Goal: Task Accomplishment & Management: Use online tool/utility

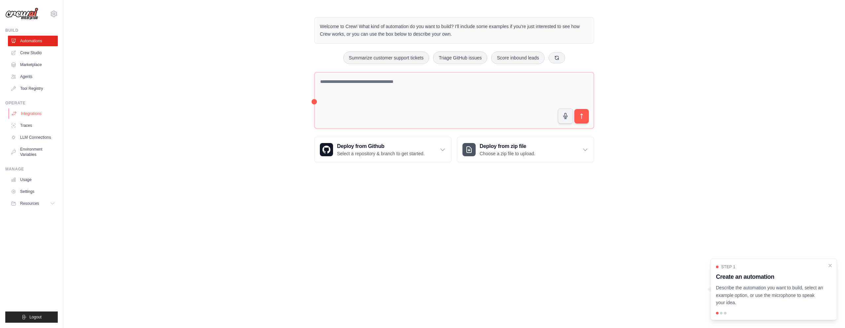
click at [40, 115] on link "Integrations" at bounding box center [34, 113] width 50 height 11
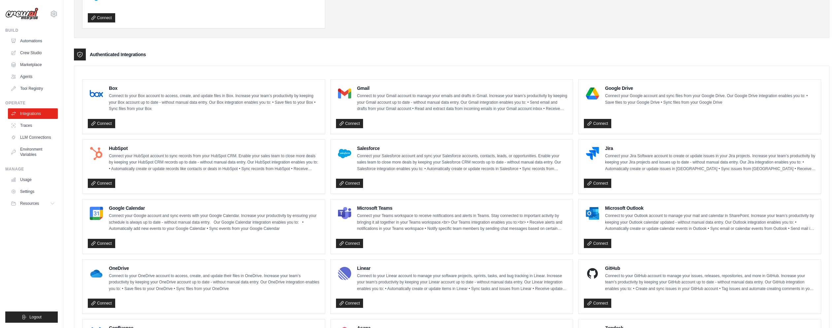
scroll to position [178, 0]
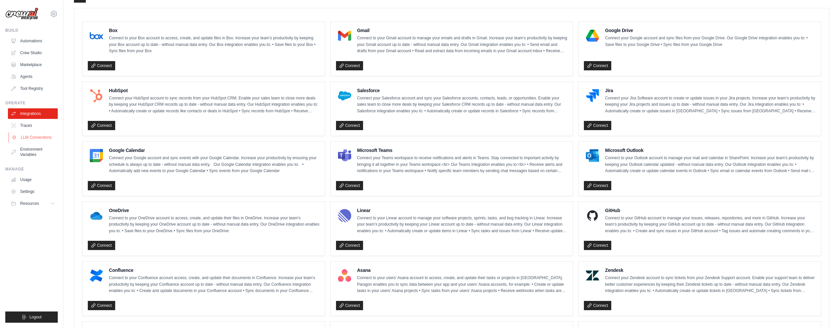
click at [29, 135] on link "LLM Connections" at bounding box center [34, 137] width 50 height 11
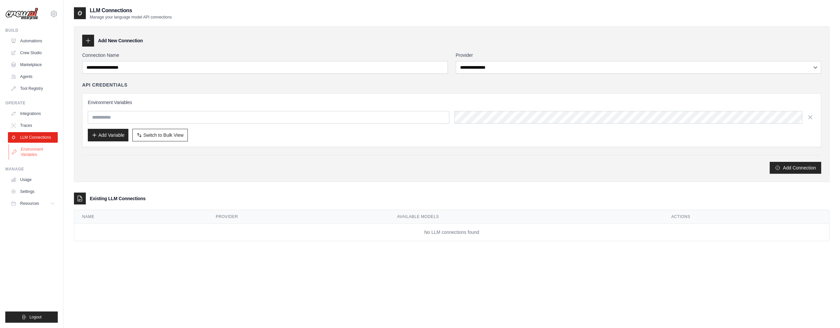
click at [34, 151] on link "Environment Variables" at bounding box center [34, 152] width 50 height 16
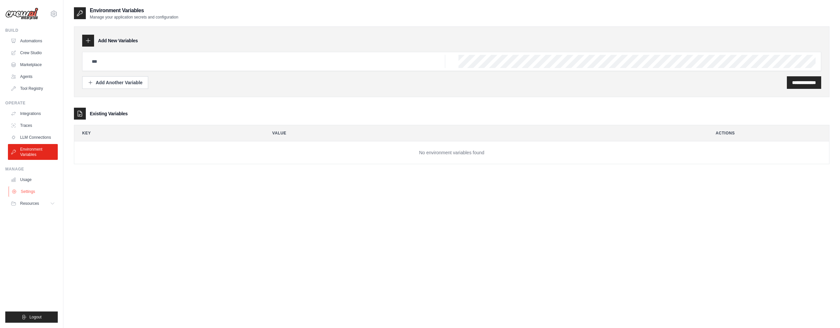
click at [25, 190] on link "Settings" at bounding box center [34, 191] width 50 height 11
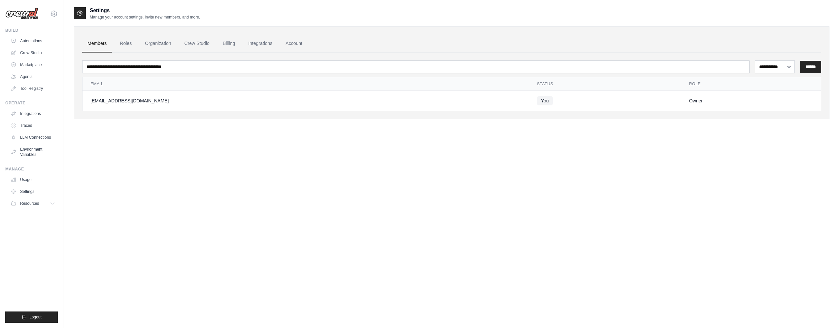
click at [26, 179] on link "Usage" at bounding box center [33, 179] width 50 height 11
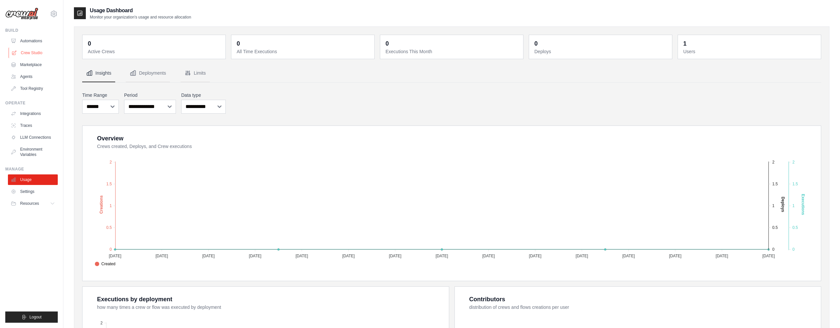
click at [33, 49] on link "Crew Studio" at bounding box center [34, 53] width 50 height 11
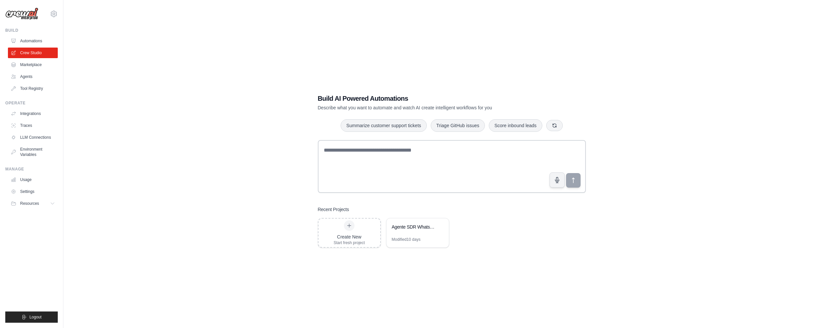
drag, startPoint x: 664, startPoint y: 92, endPoint x: 524, endPoint y: 93, distance: 139.7
click at [664, 91] on div "Build AI Powered Automations Describe what you want to automate and watch AI cr…" at bounding box center [452, 171] width 756 height 328
click at [423, 224] on div "Agente SDR WhatsApp Vendas" at bounding box center [414, 227] width 45 height 7
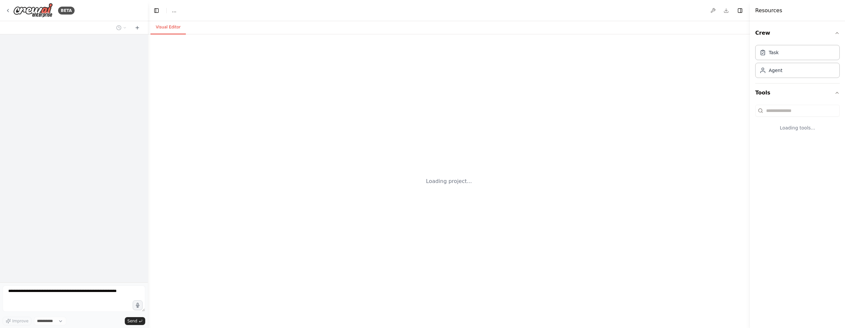
select select "****"
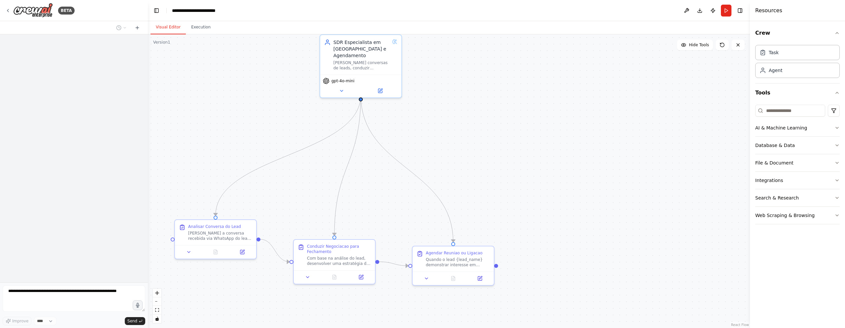
scroll to position [265, 0]
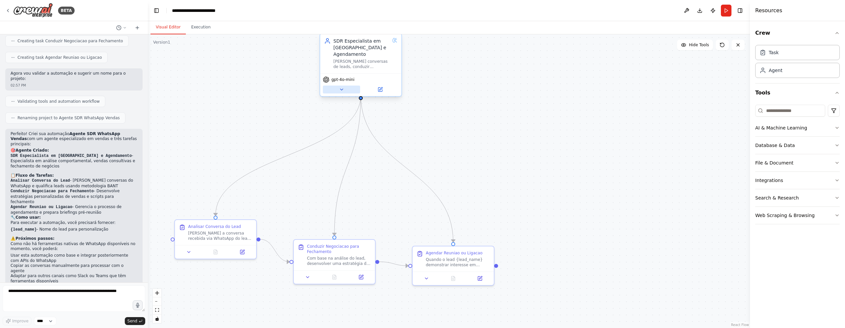
click at [350, 86] on button at bounding box center [341, 90] width 37 height 8
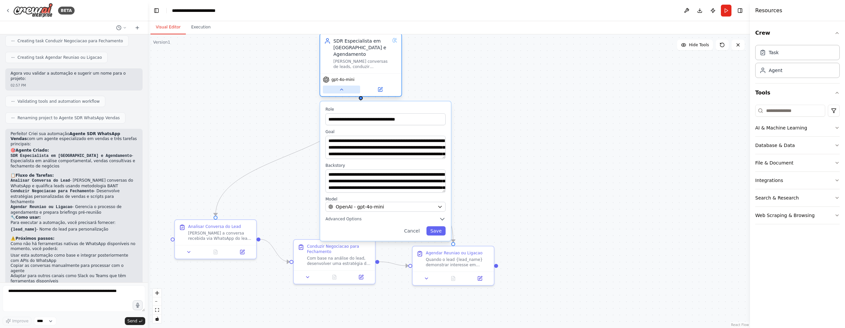
click at [350, 86] on button at bounding box center [341, 90] width 37 height 8
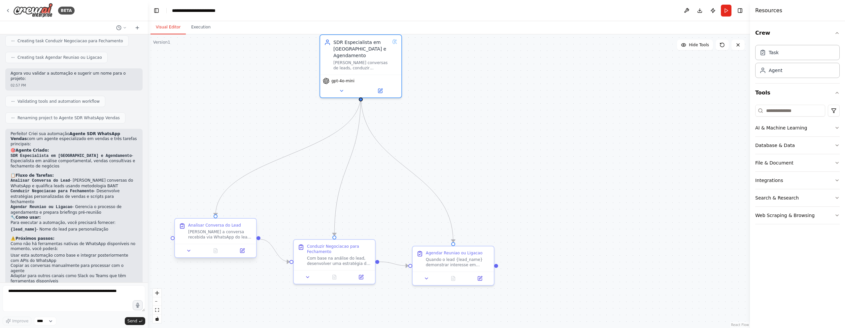
click at [207, 227] on div "Analisar Conversa do Lead" at bounding box center [214, 225] width 53 height 5
click at [784, 144] on button "Database & Data" at bounding box center [798, 145] width 85 height 17
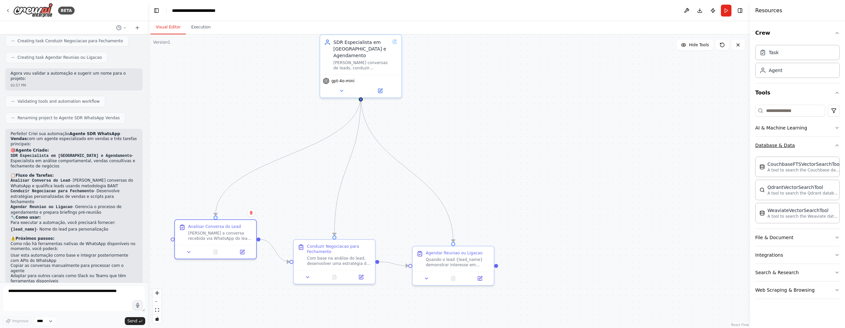
click at [784, 144] on button "Database & Data" at bounding box center [798, 145] width 85 height 17
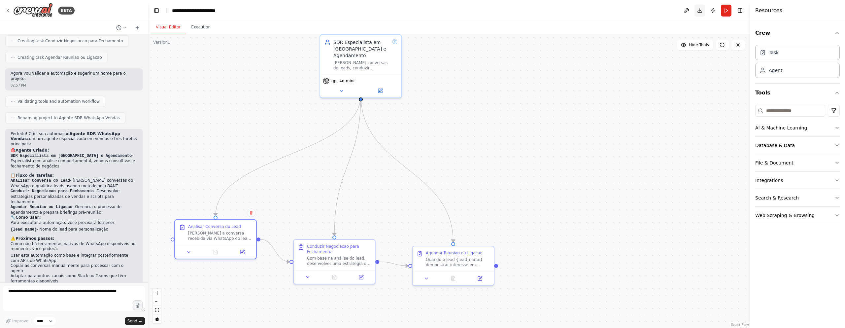
click at [700, 11] on button "Download" at bounding box center [700, 11] width 11 height 12
